Goal: Task Accomplishment & Management: Use online tool/utility

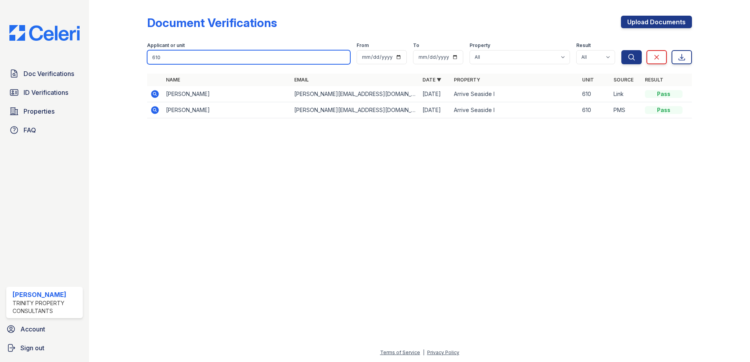
drag, startPoint x: 168, startPoint y: 61, endPoint x: 164, endPoint y: 59, distance: 5.1
click at [166, 60] on input "610" at bounding box center [248, 57] width 203 height 14
type input "6"
drag, startPoint x: 268, startPoint y: 203, endPoint x: 272, endPoint y: 201, distance: 4.2
click at [268, 203] on div at bounding box center [420, 243] width 636 height 209
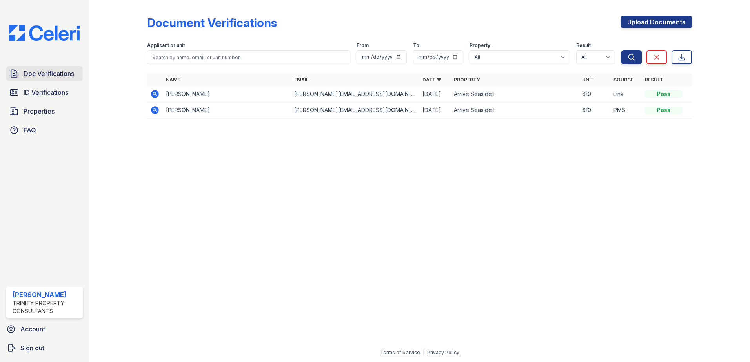
click at [51, 78] on span "Doc Verifications" at bounding box center [49, 73] width 51 height 9
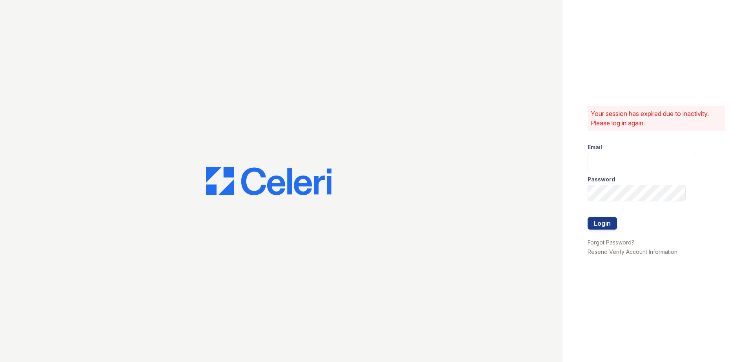
type input "Scohen@trinity-pm.com"
click at [604, 233] on div at bounding box center [640, 234] width 107 height 8
click at [603, 225] on button "Login" at bounding box center [601, 223] width 29 height 13
